Goal: Transaction & Acquisition: Purchase product/service

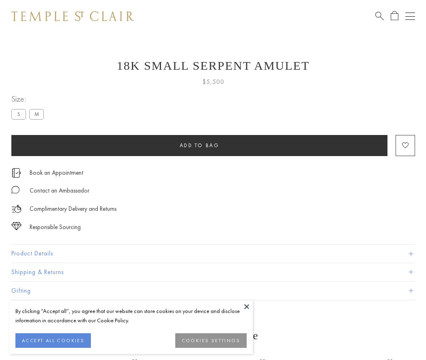
scroll to position [10, 0]
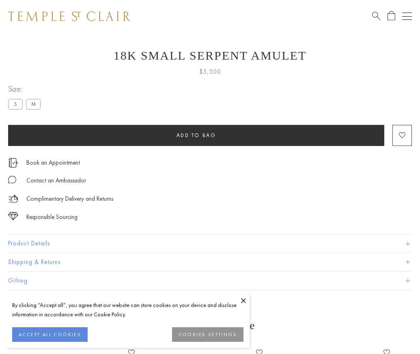
click at [196, 135] on span "Add to bag" at bounding box center [196, 135] width 40 height 7
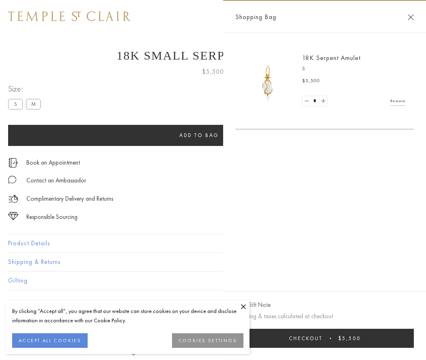
click at [330, 338] on button "Checkout $5,500" at bounding box center [324, 338] width 178 height 19
